Goal: Task Accomplishment & Management: Manage account settings

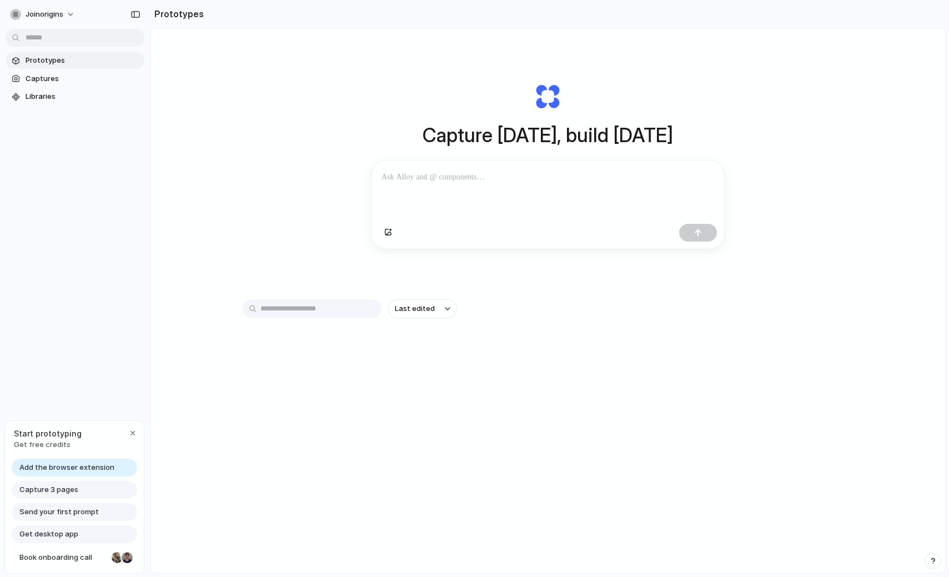
click at [59, 491] on span "Capture 3 pages" at bounding box center [48, 489] width 59 height 11
click at [46, 77] on span "Captures" at bounding box center [83, 78] width 114 height 11
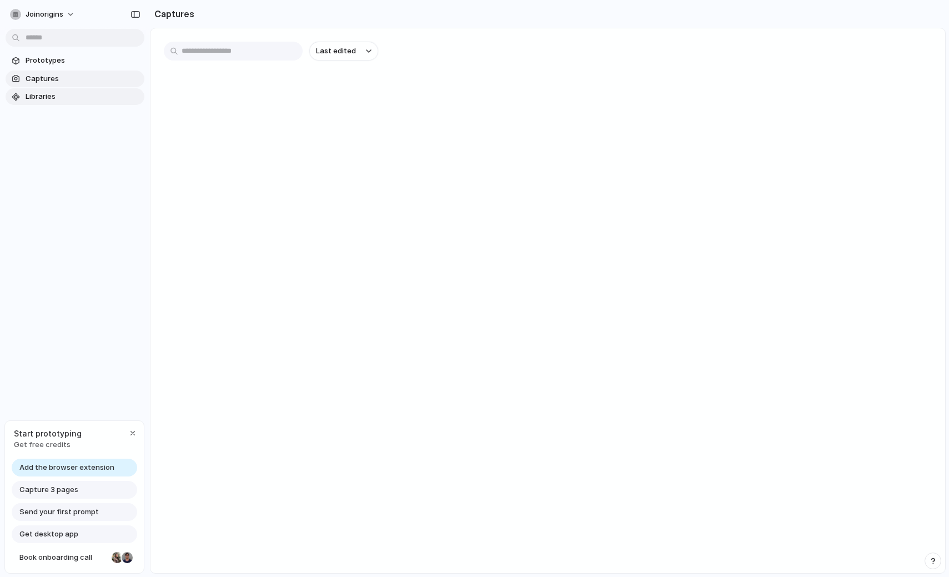
click at [39, 100] on span "Libraries" at bounding box center [83, 96] width 114 height 11
click at [59, 8] on button "joinorigins" at bounding box center [43, 15] width 75 height 18
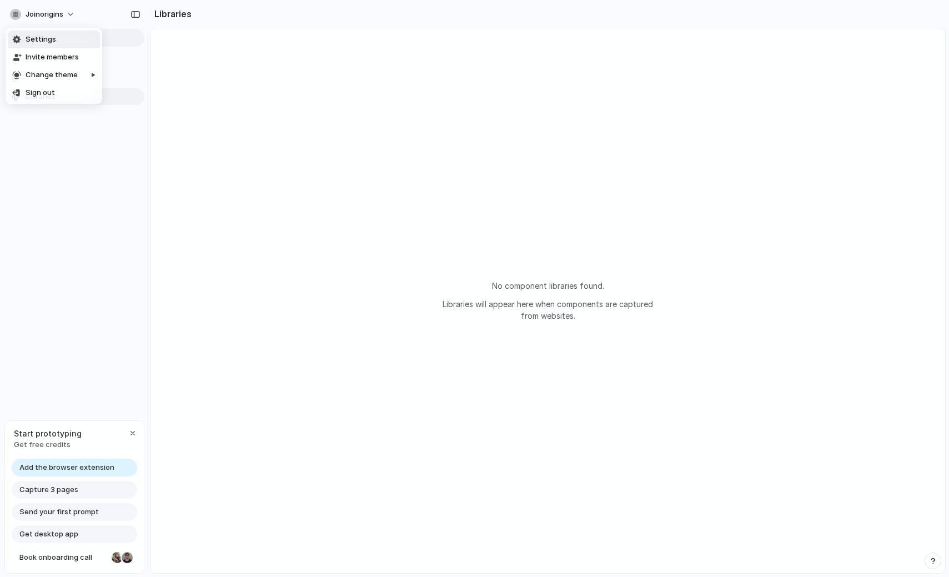
click at [55, 34] on li "Settings" at bounding box center [54, 40] width 92 height 18
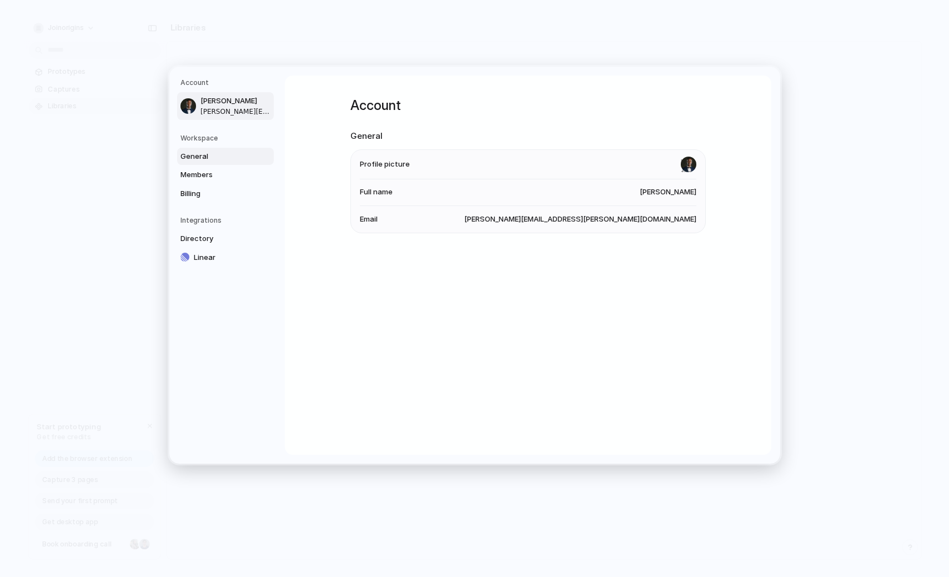
click at [203, 156] on span "General" at bounding box center [215, 156] width 71 height 11
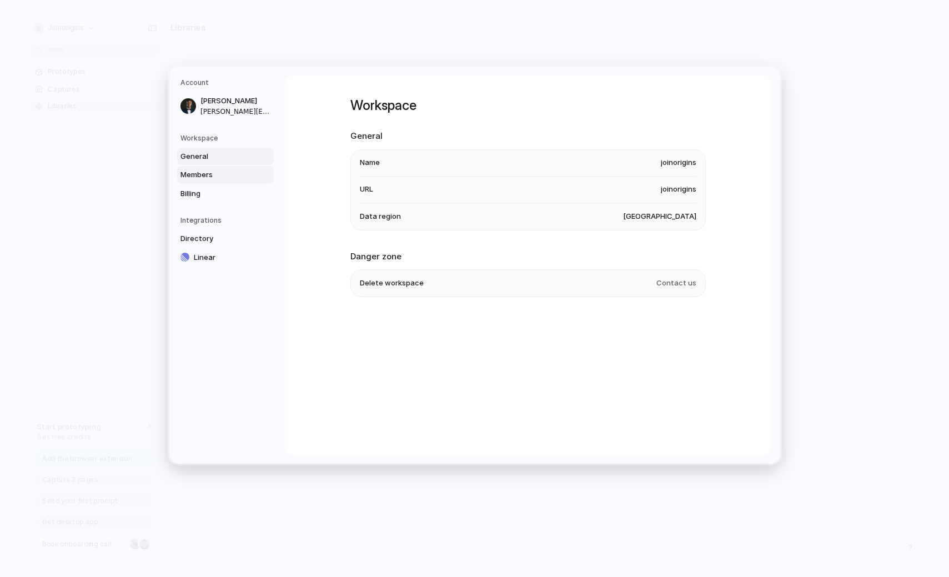
click at [203, 176] on span "Members" at bounding box center [215, 174] width 71 height 11
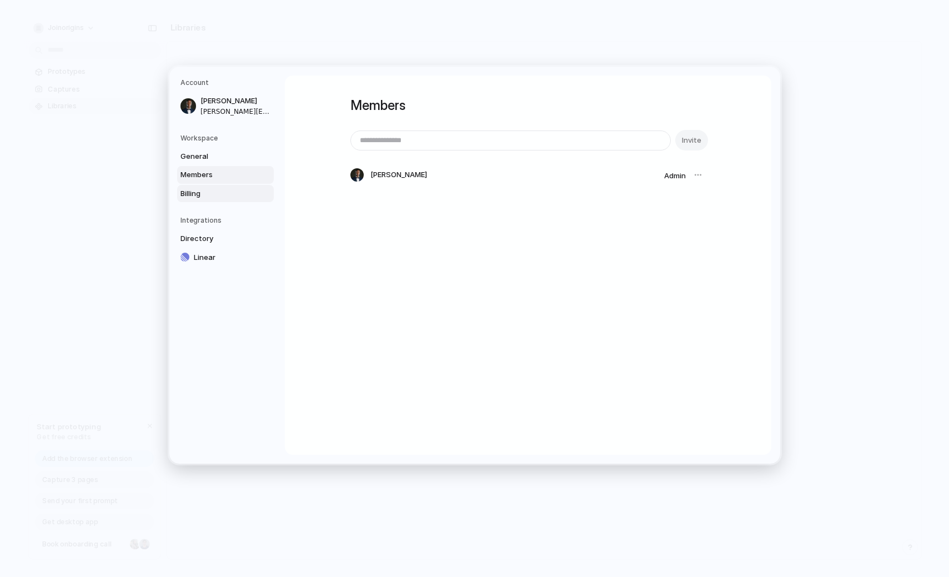
click at [201, 194] on span "Billing" at bounding box center [215, 193] width 71 height 11
click at [205, 254] on span "Linear" at bounding box center [229, 257] width 71 height 11
